Goal: Transaction & Acquisition: Purchase product/service

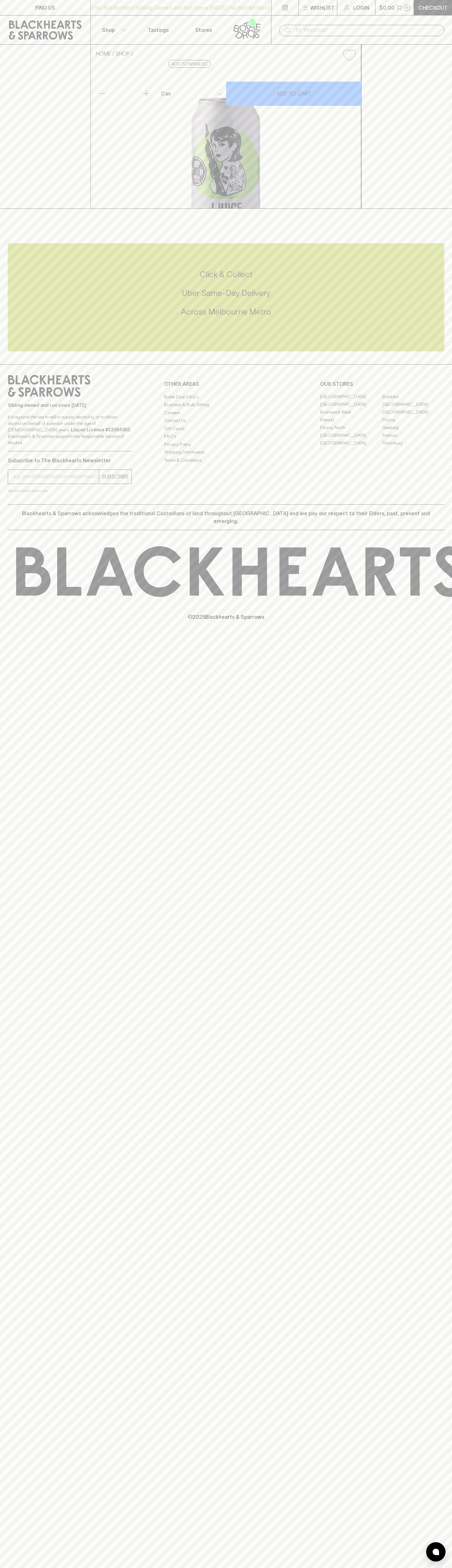
click at [91, 29] on button "Shop" at bounding box center [113, 29] width 45 height 29
click at [444, 1550] on div at bounding box center [436, 1552] width 19 height 19
click at [233, 1567] on html "FIND US | No Bad Bottles | Sibling Owned and Run Since [DATE] | No Bad Bottles …" at bounding box center [226, 784] width 452 height 1568
click at [4, 404] on div at bounding box center [226, 784] width 452 height 1568
